Goal: Information Seeking & Learning: Learn about a topic

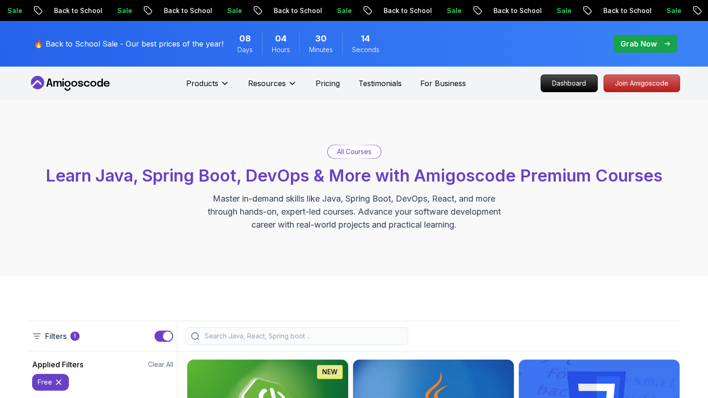
click at [484, 244] on div "All Courses Learn Java, Spring Boot, DevOps & More with Amigoscode Premium Cour…" at bounding box center [354, 188] width 708 height 176
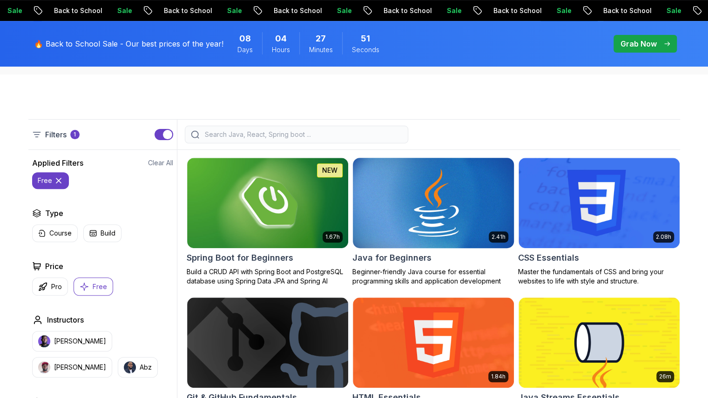
scroll to position [279, 0]
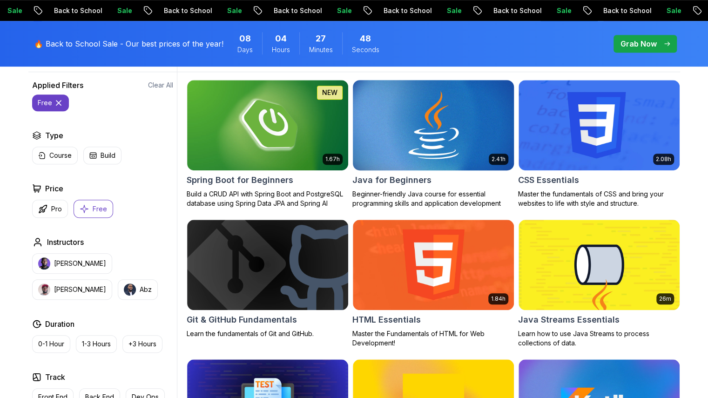
click at [409, 131] on img at bounding box center [433, 125] width 169 height 94
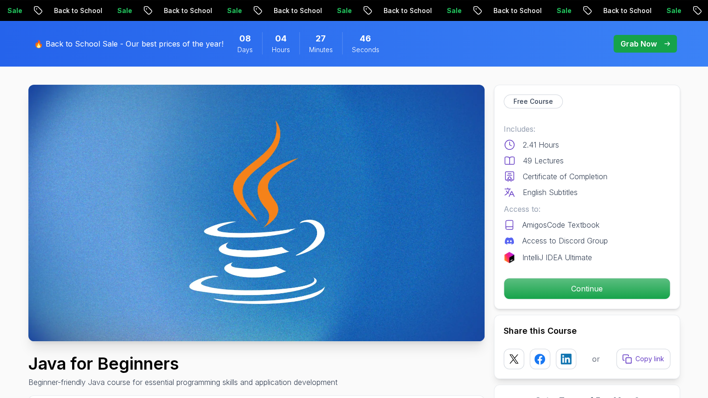
scroll to position [47, 0]
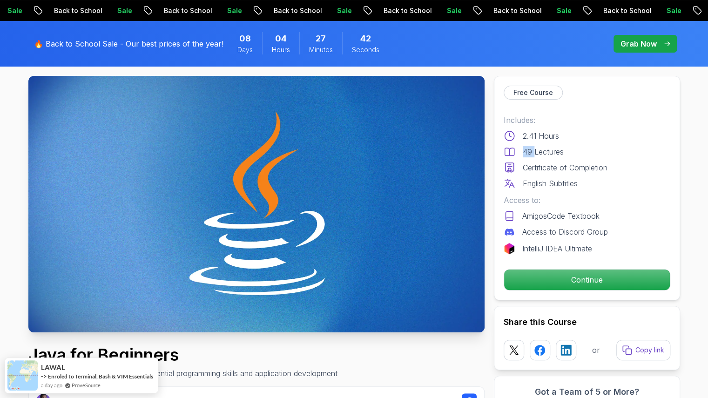
drag, startPoint x: 523, startPoint y: 149, endPoint x: 534, endPoint y: 149, distance: 11.2
click at [534, 149] on p "49 Lectures" at bounding box center [543, 151] width 41 height 11
click at [586, 174] on div "Includes: 2.41 Hours 49 Lectures Certificate of Completion English Subtitles" at bounding box center [586, 151] width 167 height 74
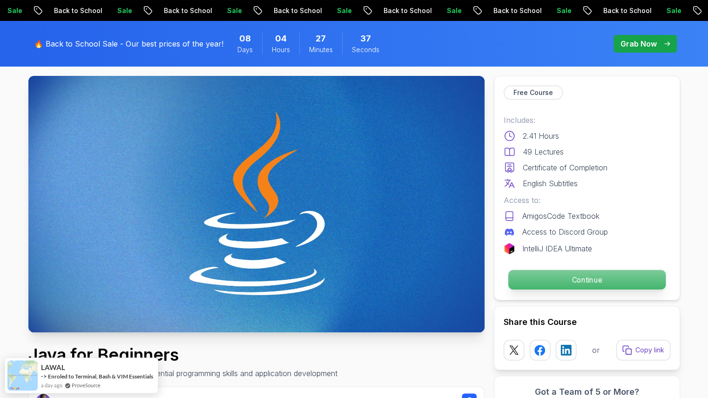
click at [600, 279] on p "Continue" at bounding box center [586, 280] width 157 height 20
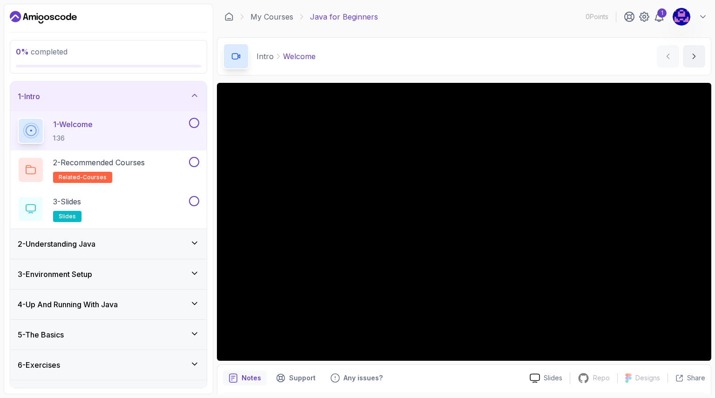
scroll to position [20, 0]
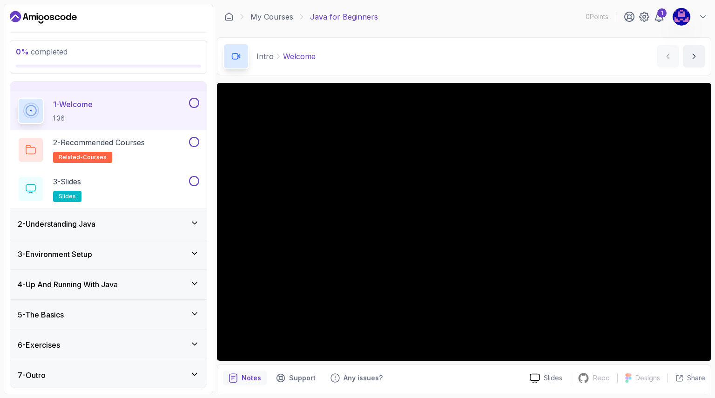
click at [66, 227] on h3 "2 - Understanding Java" at bounding box center [57, 223] width 78 height 11
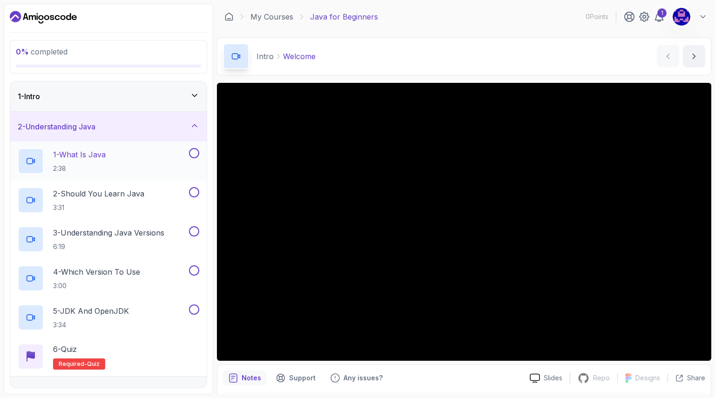
scroll to position [0, 0]
click at [163, 129] on div "2 - Understanding Java" at bounding box center [108, 126] width 181 height 11
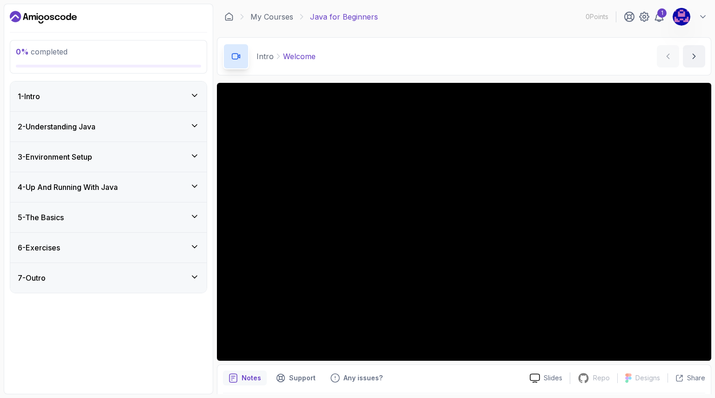
click at [159, 158] on div "3 - Environment Setup" at bounding box center [108, 156] width 181 height 11
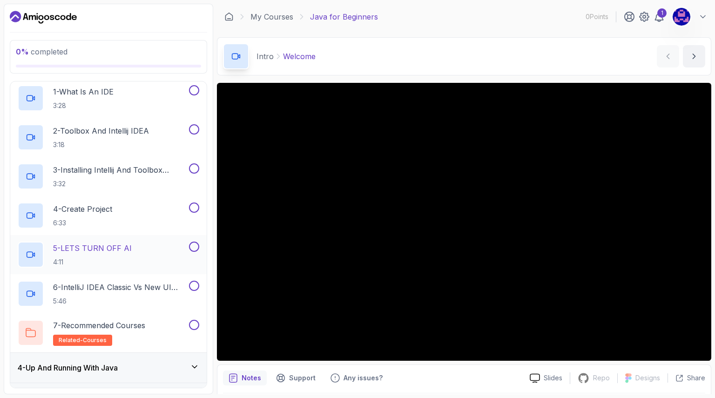
scroll to position [47, 0]
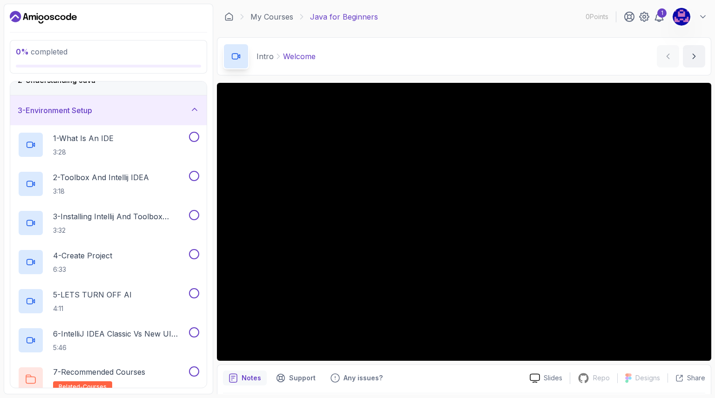
click at [175, 112] on div "3 - Environment Setup" at bounding box center [108, 110] width 181 height 11
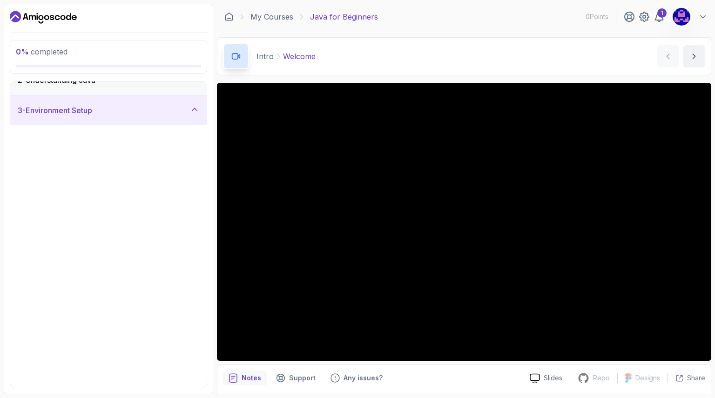
scroll to position [0, 0]
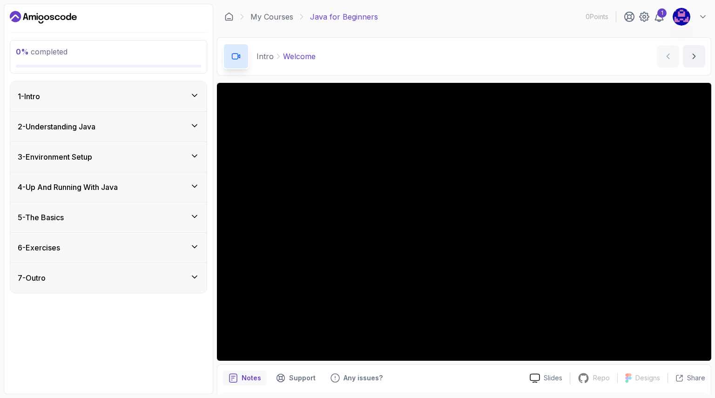
click at [165, 183] on div "4 - Up And Running With Java" at bounding box center [108, 186] width 181 height 11
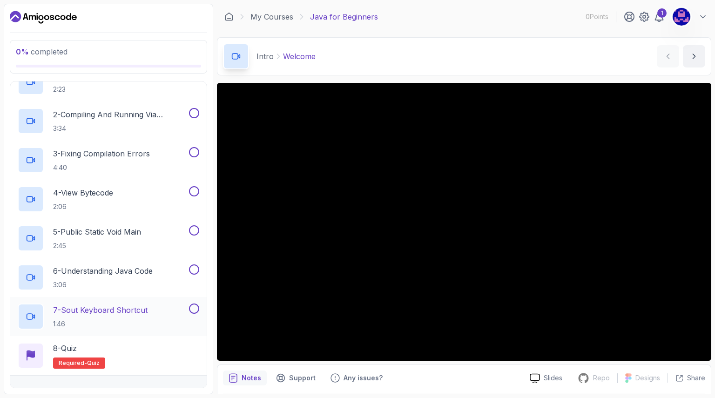
scroll to position [47, 0]
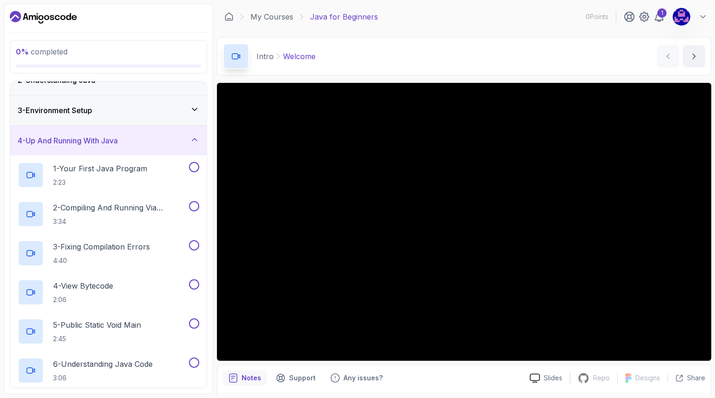
click at [174, 145] on div "4 - Up And Running With Java" at bounding box center [108, 141] width 196 height 30
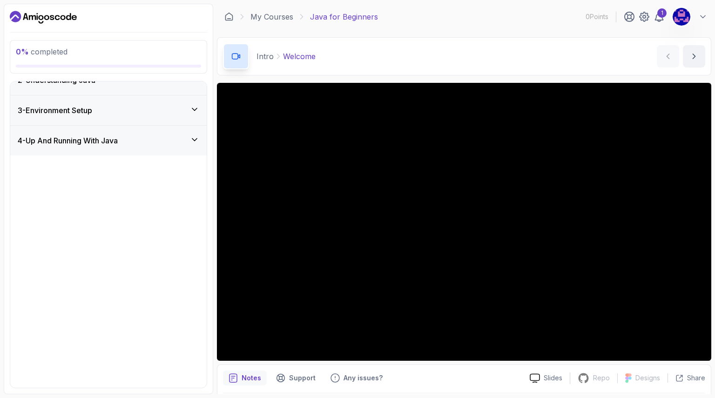
scroll to position [0, 0]
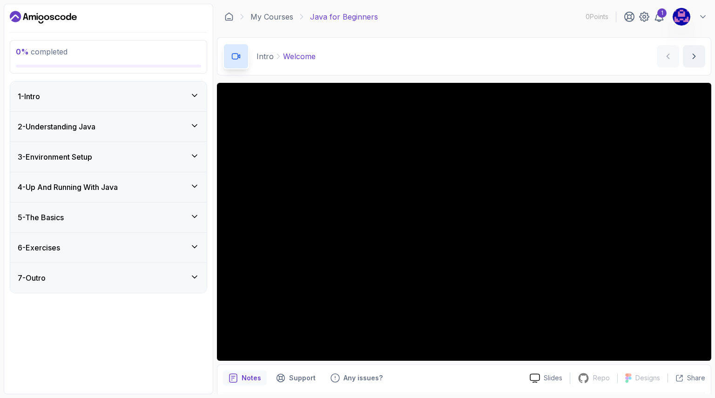
click at [174, 212] on div "5 - The Basics" at bounding box center [108, 217] width 181 height 11
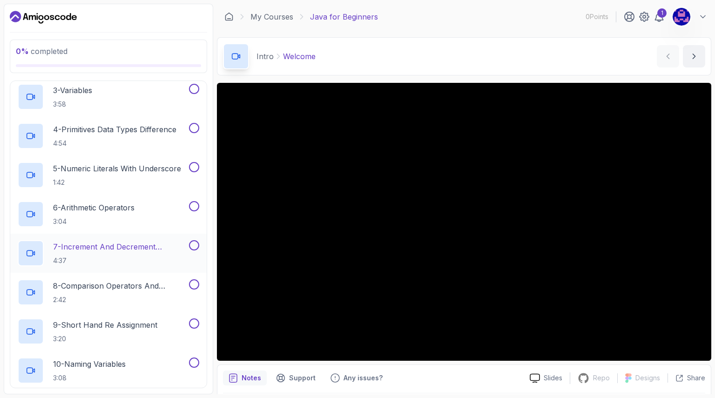
scroll to position [93, 0]
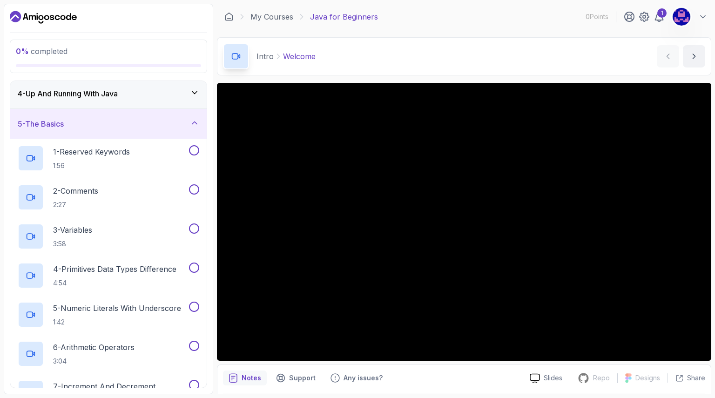
click at [160, 122] on div "5 - The Basics" at bounding box center [108, 123] width 181 height 11
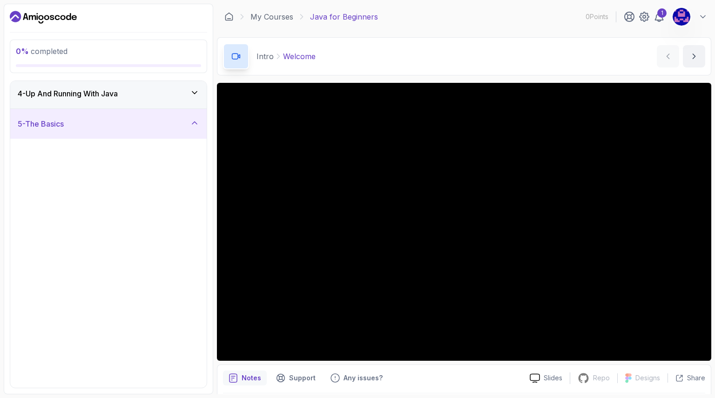
scroll to position [0, 0]
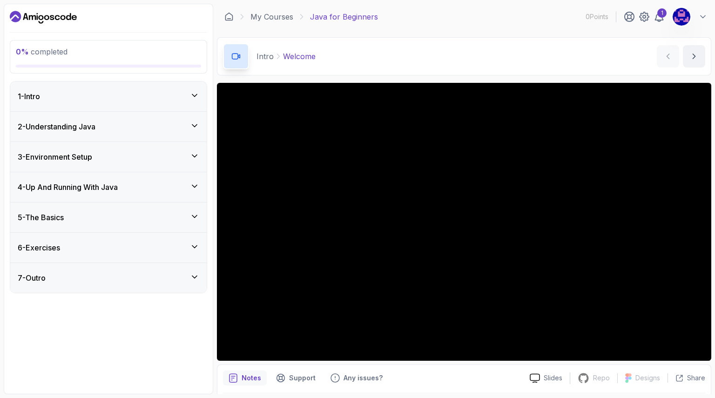
click at [151, 243] on div "6 - Exercises" at bounding box center [108, 247] width 181 height 11
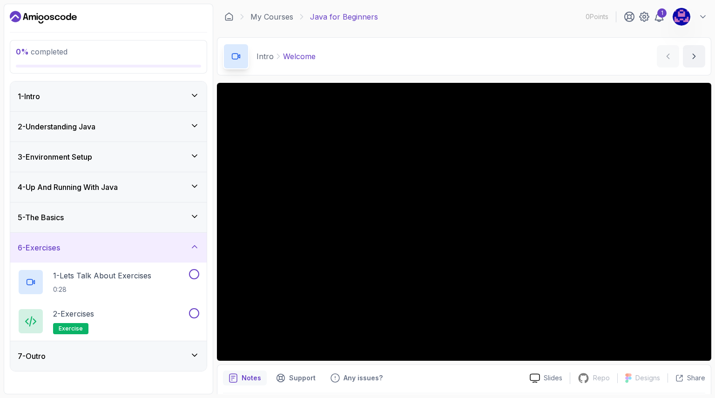
click at [149, 248] on div "6 - Exercises" at bounding box center [108, 247] width 181 height 11
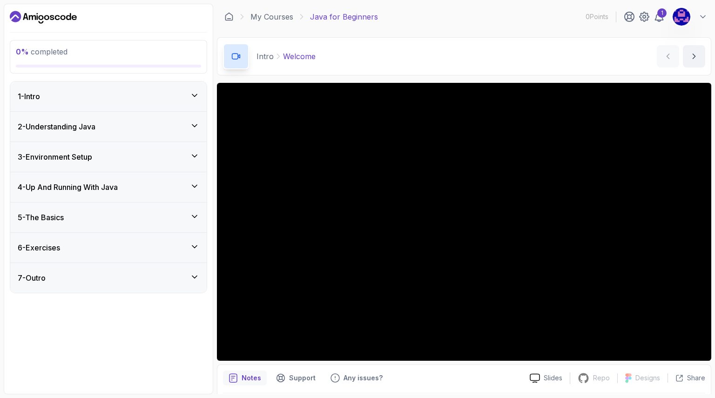
click at [143, 282] on div "7 - Outro" at bounding box center [108, 278] width 196 height 30
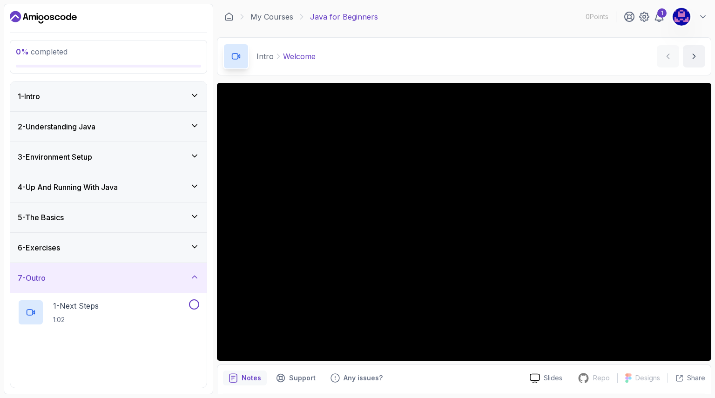
click at [143, 282] on div "7 - Outro" at bounding box center [108, 278] width 196 height 30
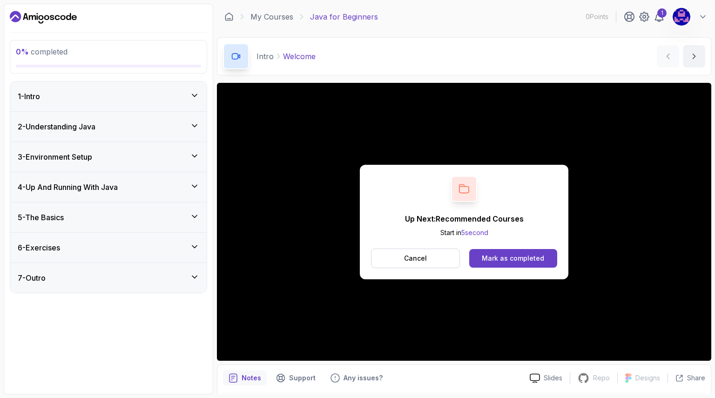
click at [97, 95] on div "1 - Intro" at bounding box center [108, 96] width 181 height 11
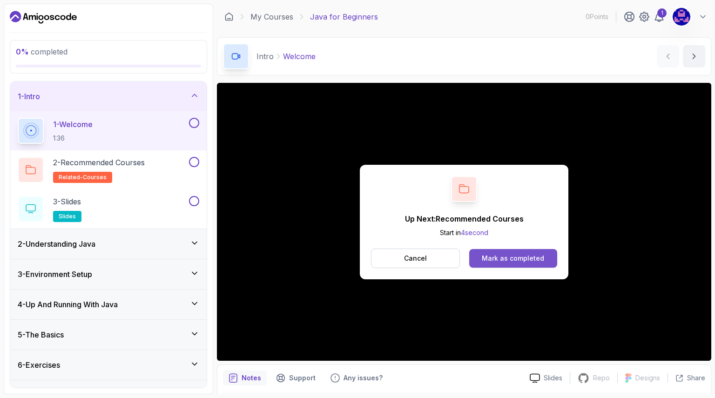
click at [511, 259] on div "Mark as completed" at bounding box center [513, 258] width 62 height 9
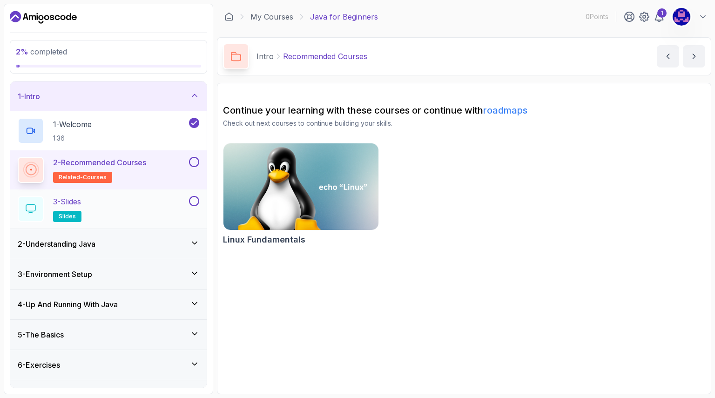
click at [81, 208] on h2 "3 - Slides slides" at bounding box center [67, 209] width 28 height 26
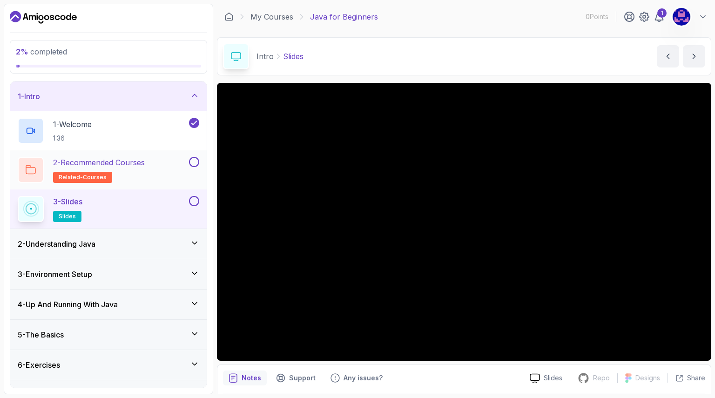
click at [125, 179] on h2 "2 - Recommended Courses related-courses" at bounding box center [99, 170] width 92 height 26
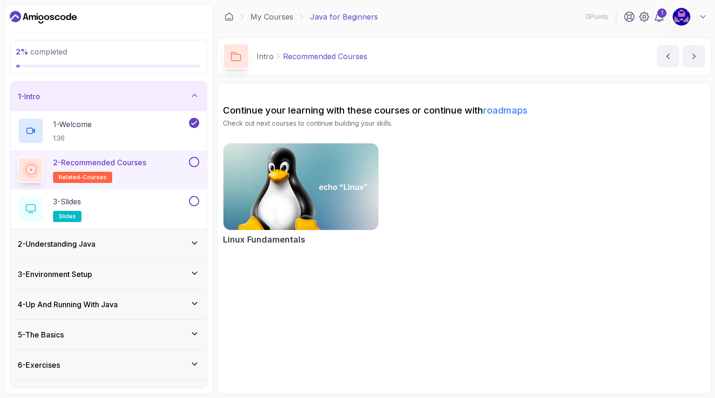
click at [117, 251] on div "2 - Understanding Java" at bounding box center [108, 244] width 196 height 30
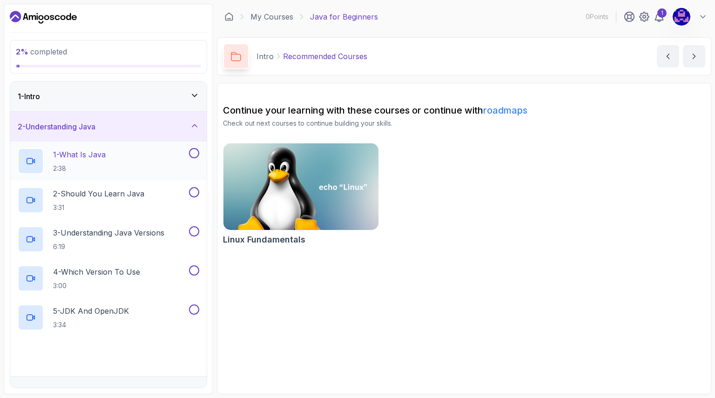
click at [121, 154] on div "1 - What Is Java 2:38" at bounding box center [102, 161] width 169 height 26
